Goal: Find specific page/section: Find specific page/section

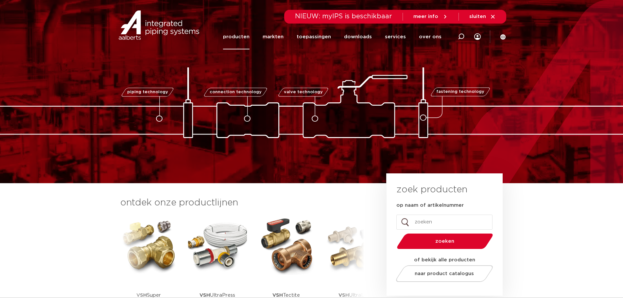
click at [239, 37] on link "producten" at bounding box center [236, 36] width 26 height 25
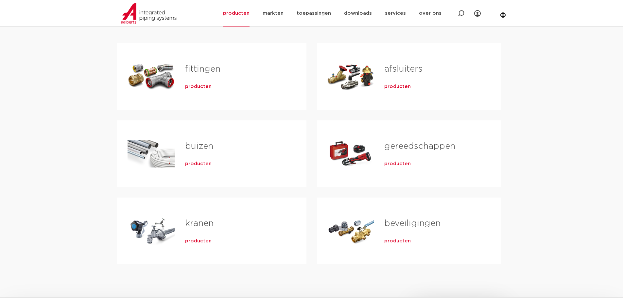
scroll to position [131, 0]
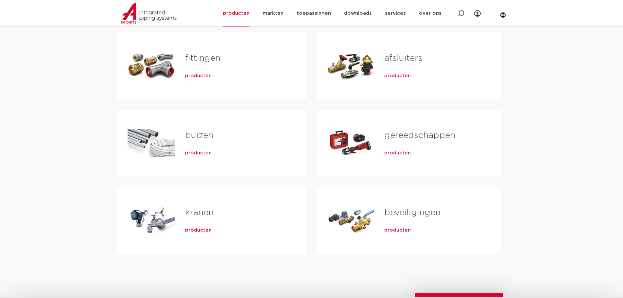
click at [162, 225] on div "Tabs. Open items met enter of spatie, sluit af met escape en navigeer met de pi…" at bounding box center [150, 220] width 47 height 46
click at [190, 229] on span "producten" at bounding box center [198, 230] width 26 height 7
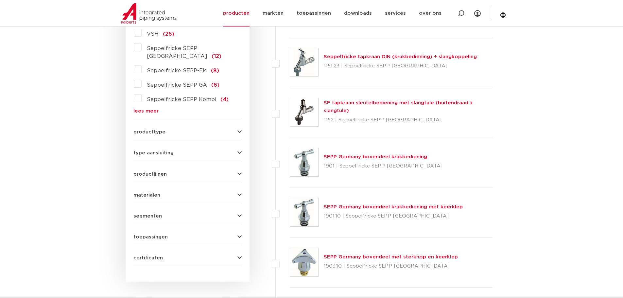
scroll to position [196, 0]
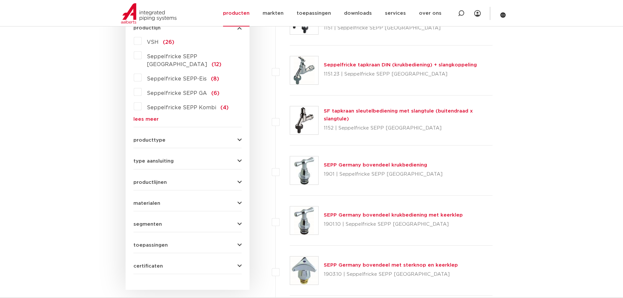
click at [238, 138] on icon "button" at bounding box center [239, 140] width 4 height 5
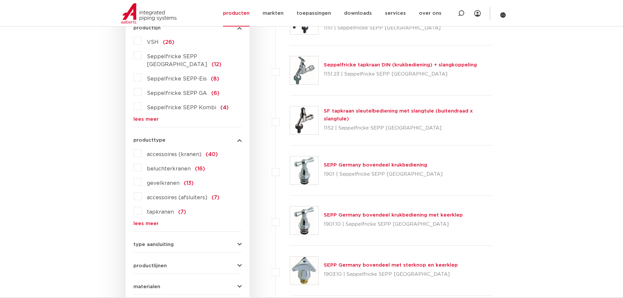
click at [238, 138] on icon "button" at bounding box center [239, 140] width 4 height 5
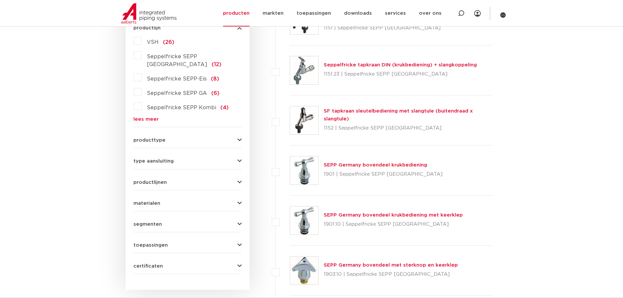
click at [142, 38] on label "VSH (26)" at bounding box center [158, 41] width 33 height 10
click at [0, 0] on input "VSH (26)" at bounding box center [0, 0] width 0 height 0
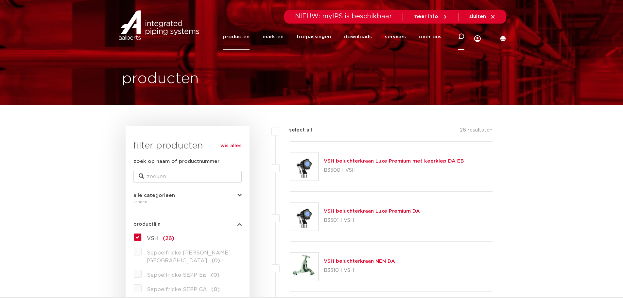
click at [461, 36] on icon at bounding box center [461, 36] width 7 height 7
type input "4244011"
click button "Zoeken" at bounding box center [0, 0] width 0 height 0
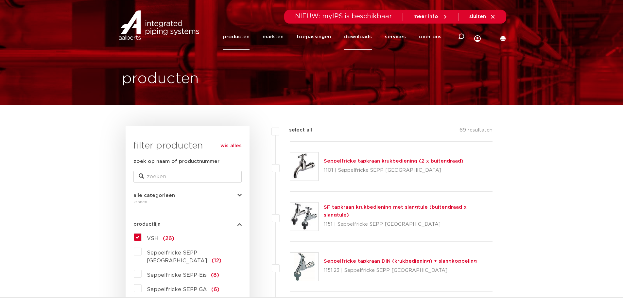
click at [358, 37] on link "downloads" at bounding box center [358, 37] width 28 height 26
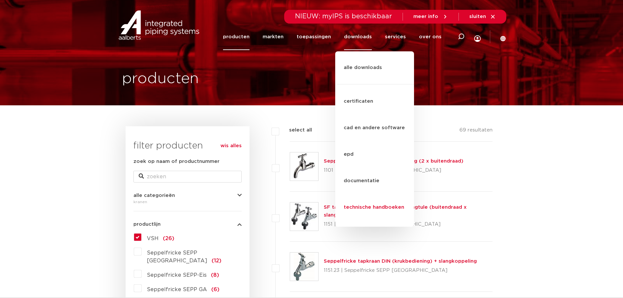
click at [372, 194] on link "technische handboeken" at bounding box center [374, 207] width 79 height 26
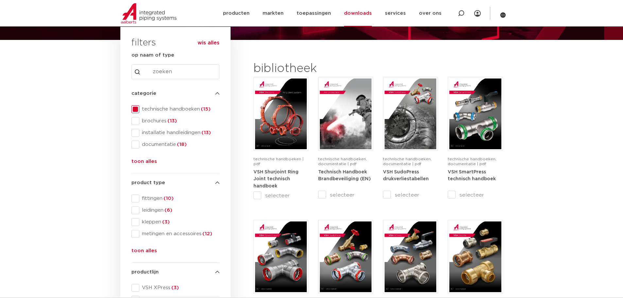
scroll to position [33, 0]
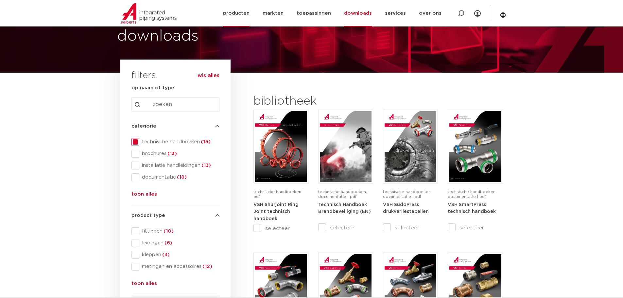
click at [233, 10] on link "producten" at bounding box center [236, 13] width 26 height 26
